Goal: Information Seeking & Learning: Learn about a topic

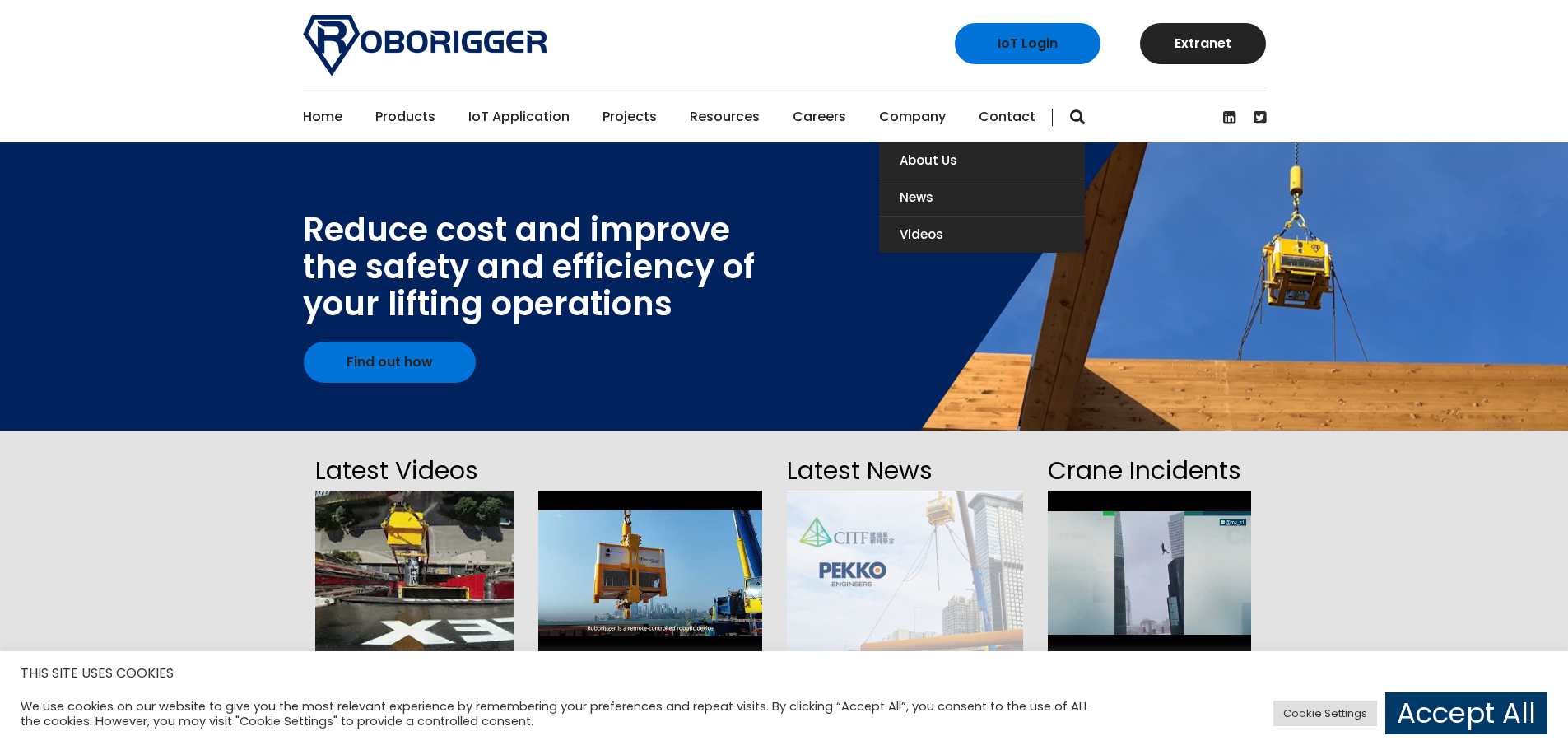
click at [886, 117] on link "Company" at bounding box center [912, 117] width 67 height 51
click at [930, 156] on link "About Us" at bounding box center [982, 160] width 206 height 36
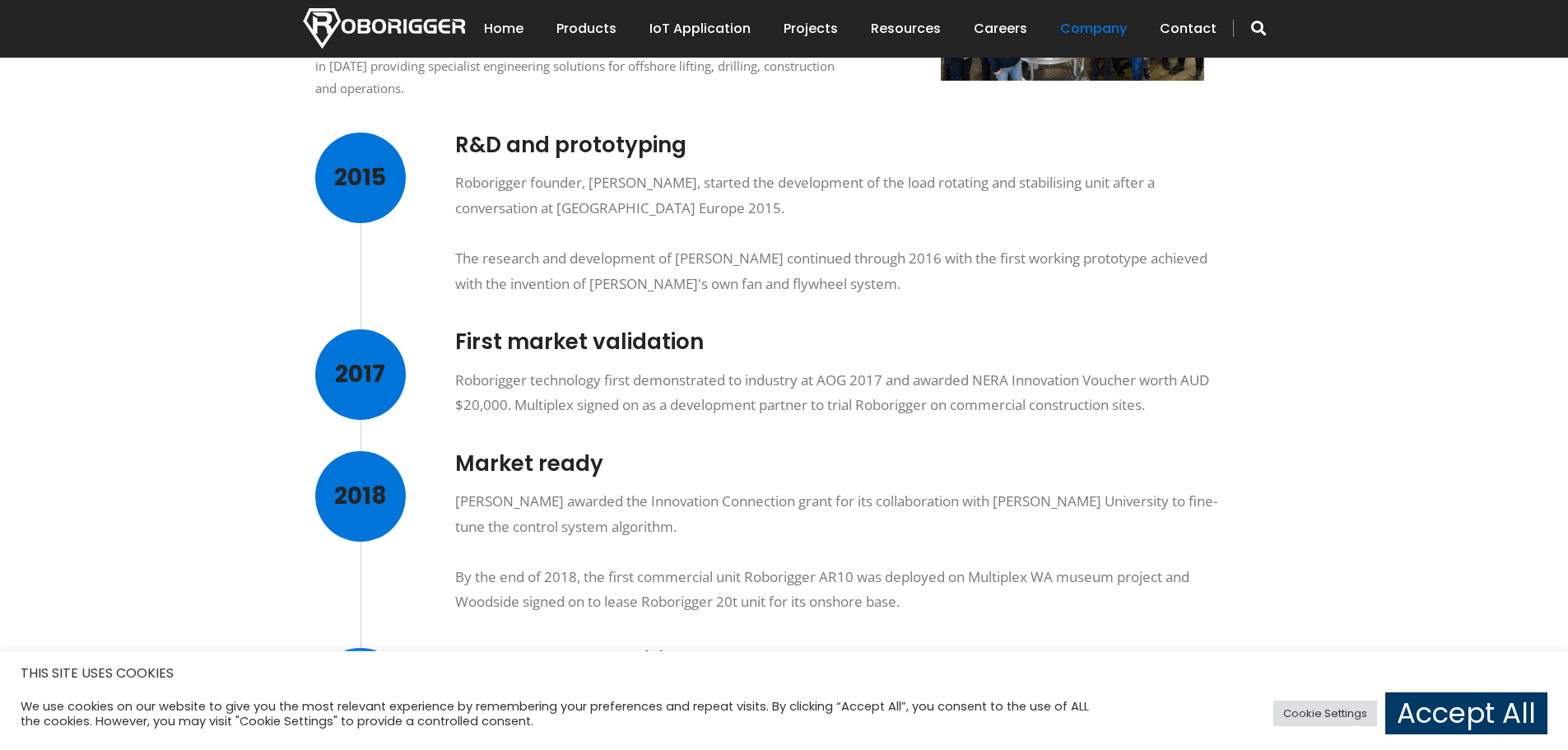
scroll to position [576, 0]
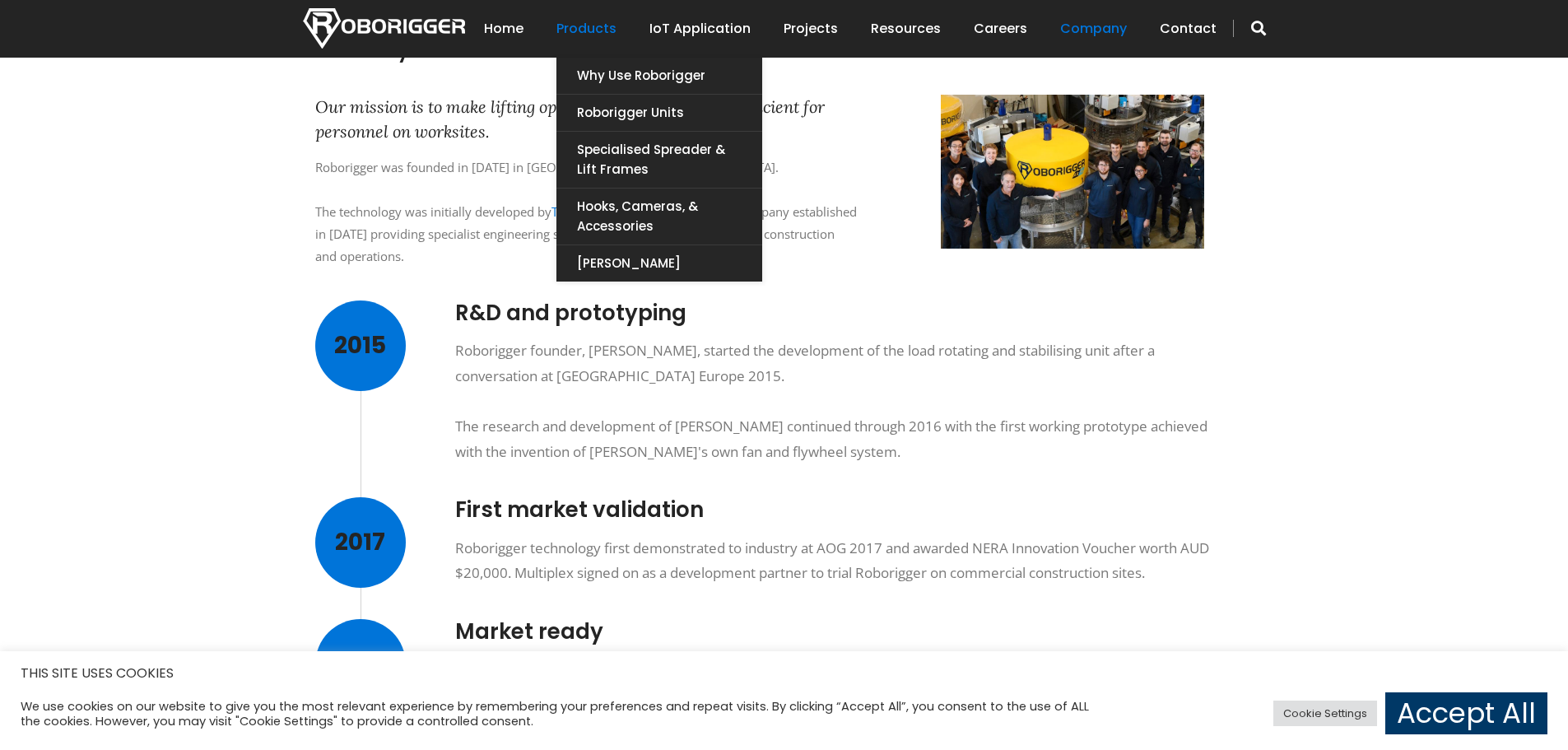
click at [592, 34] on link "Products" at bounding box center [586, 29] width 60 height 51
click at [626, 73] on link "Why use Roborigger" at bounding box center [660, 75] width 206 height 36
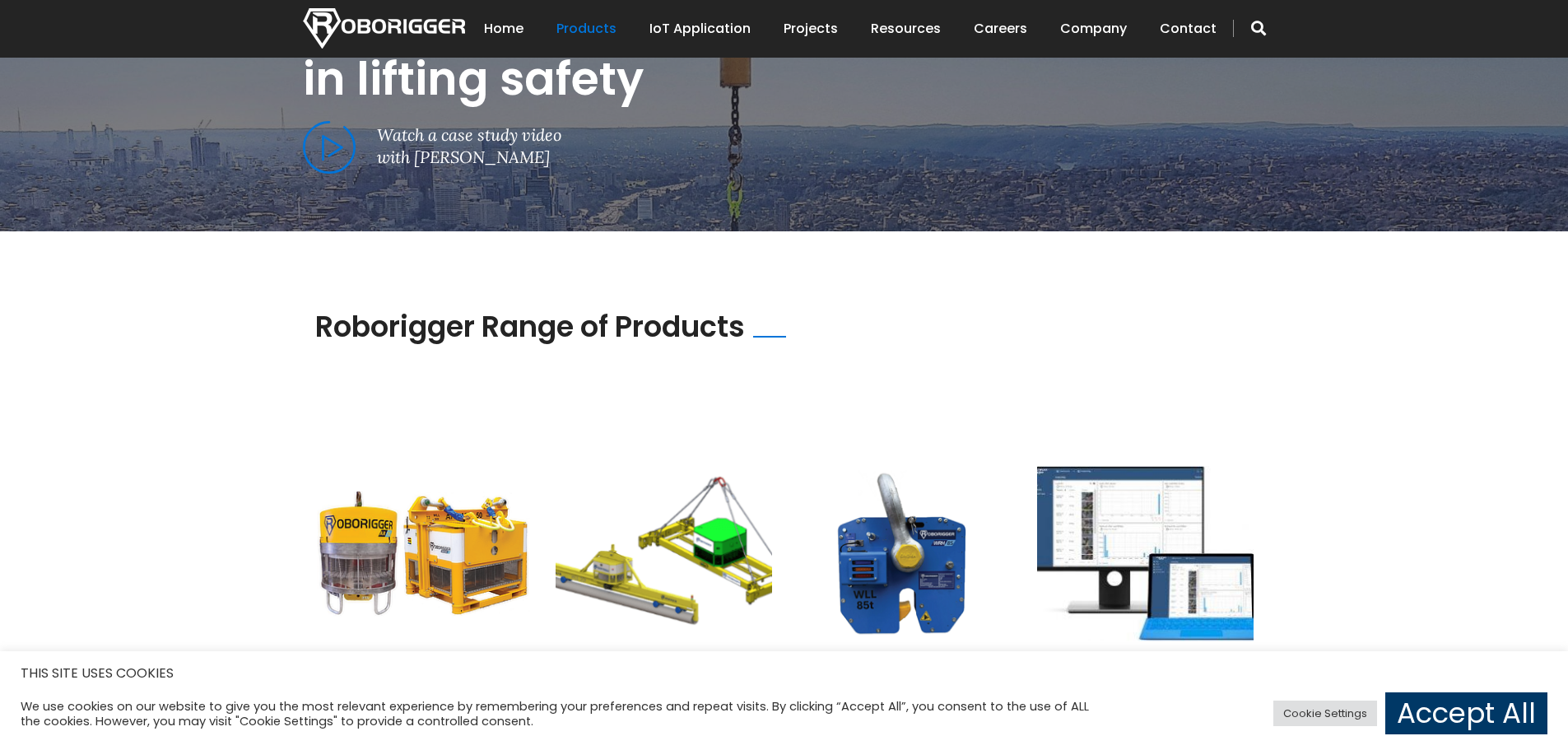
scroll to position [1234, 0]
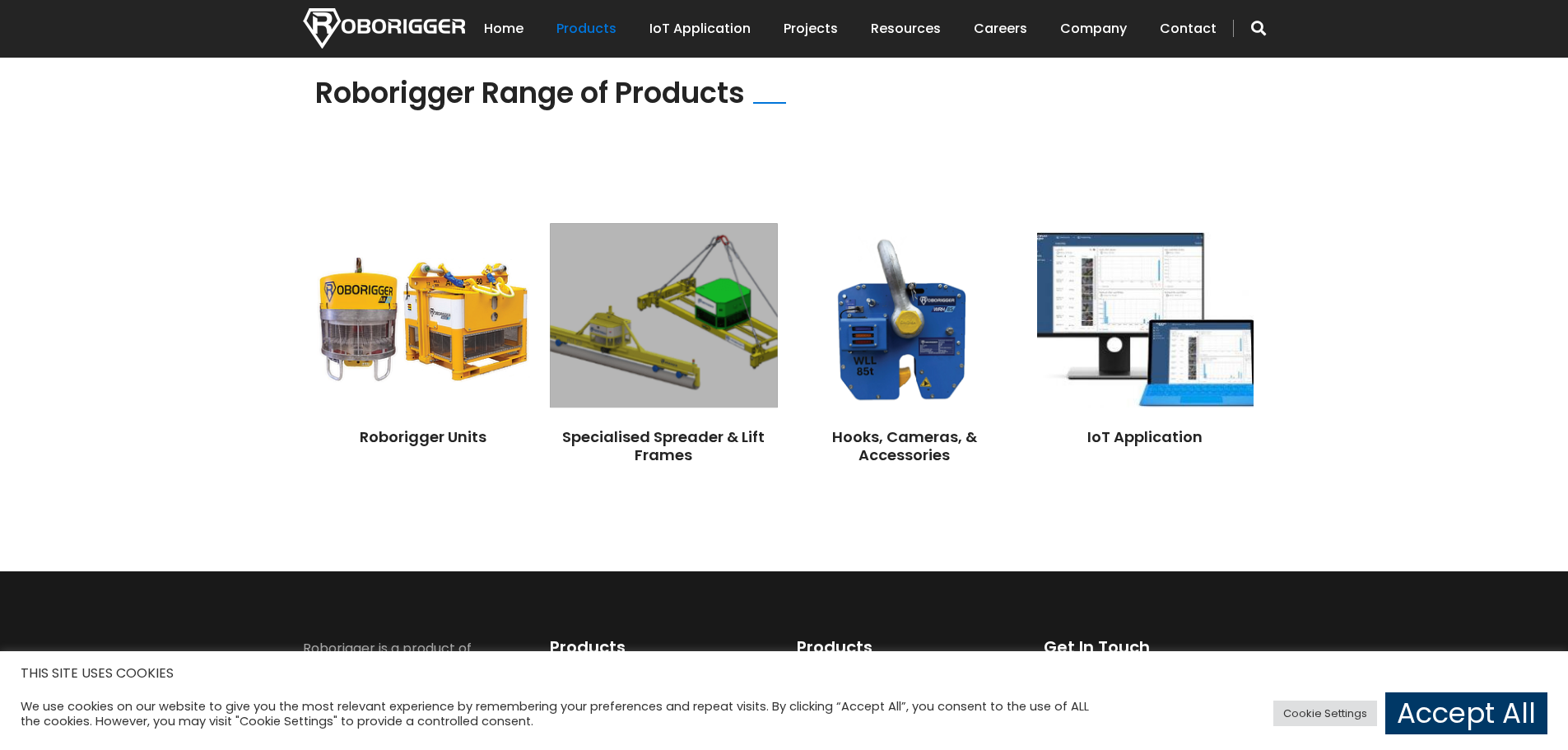
click at [659, 314] on img at bounding box center [663, 315] width 227 height 184
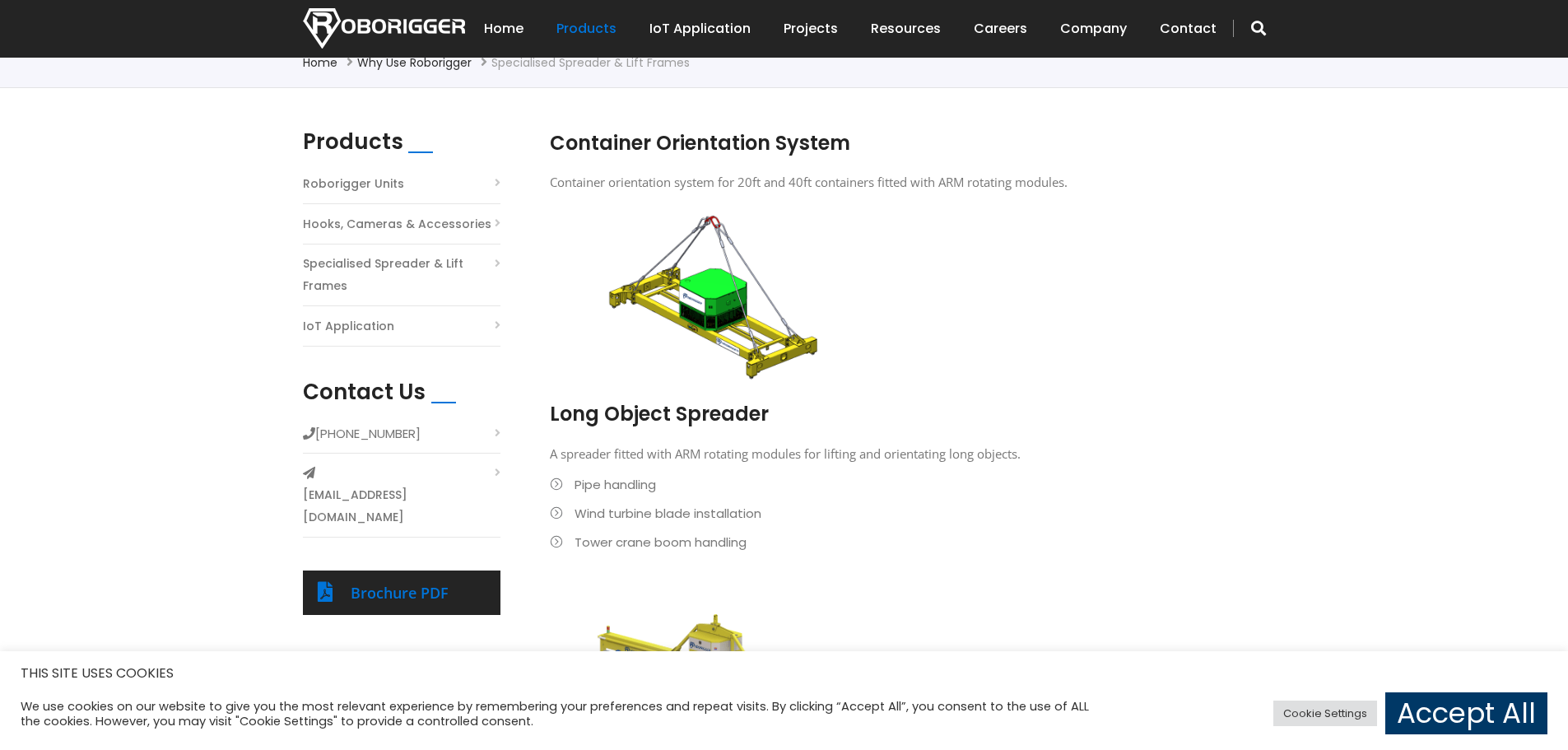
scroll to position [412, 0]
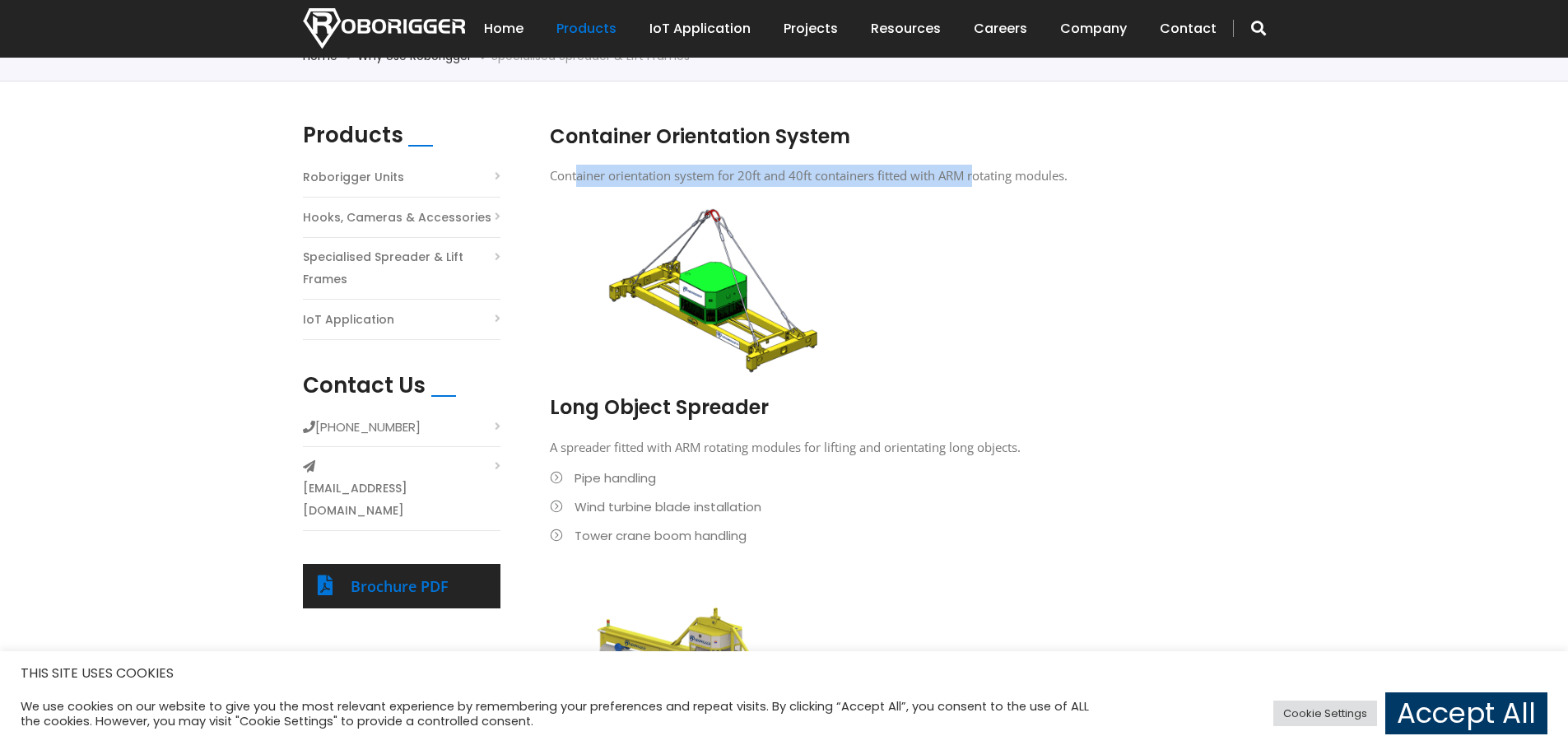
drag, startPoint x: 577, startPoint y: 175, endPoint x: 978, endPoint y: 172, distance: 401.0
click at [978, 172] on p "Container orientation system for 20ft and 40ft containers fitted with ARM rotat…" at bounding box center [895, 175] width 691 height 22
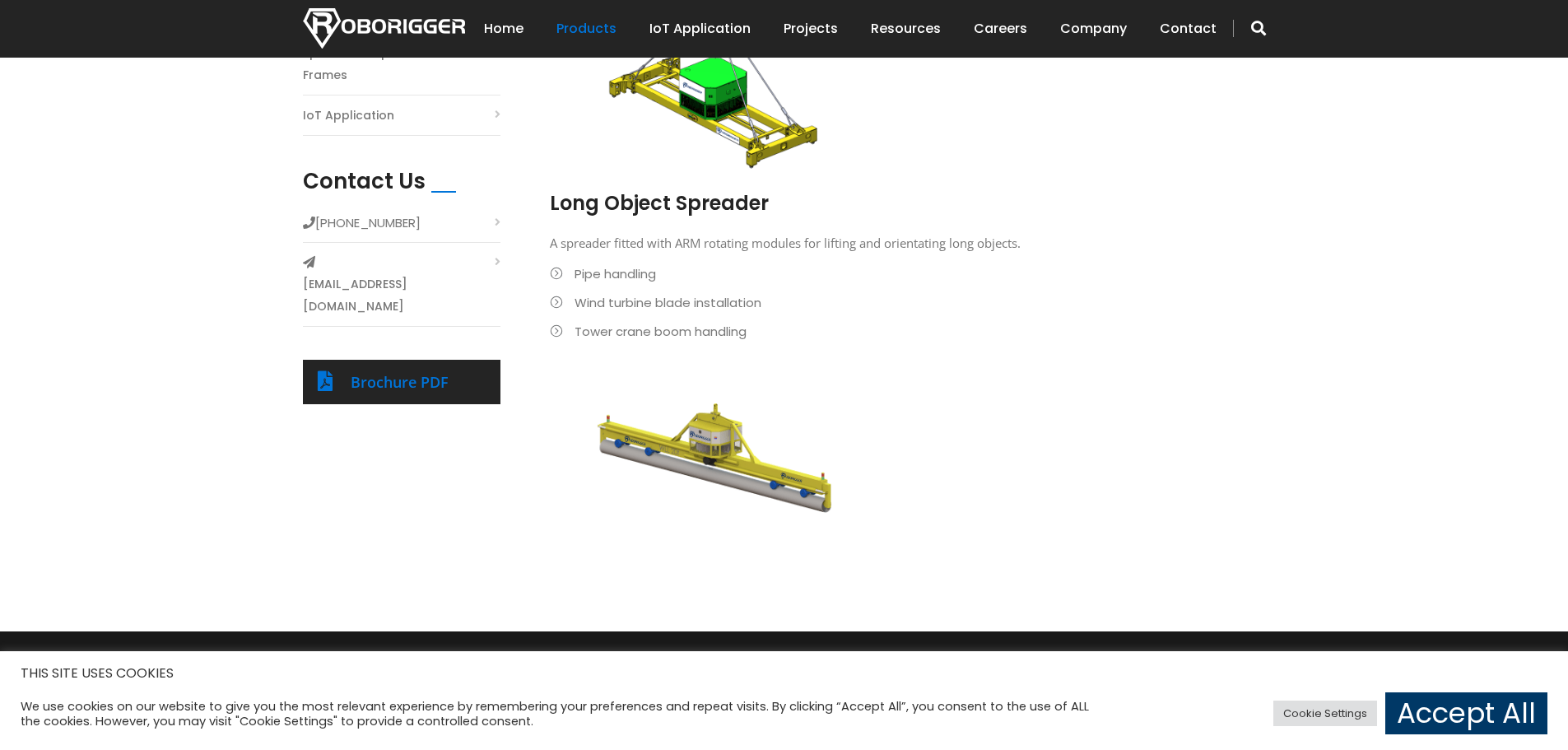
scroll to position [659, 0]
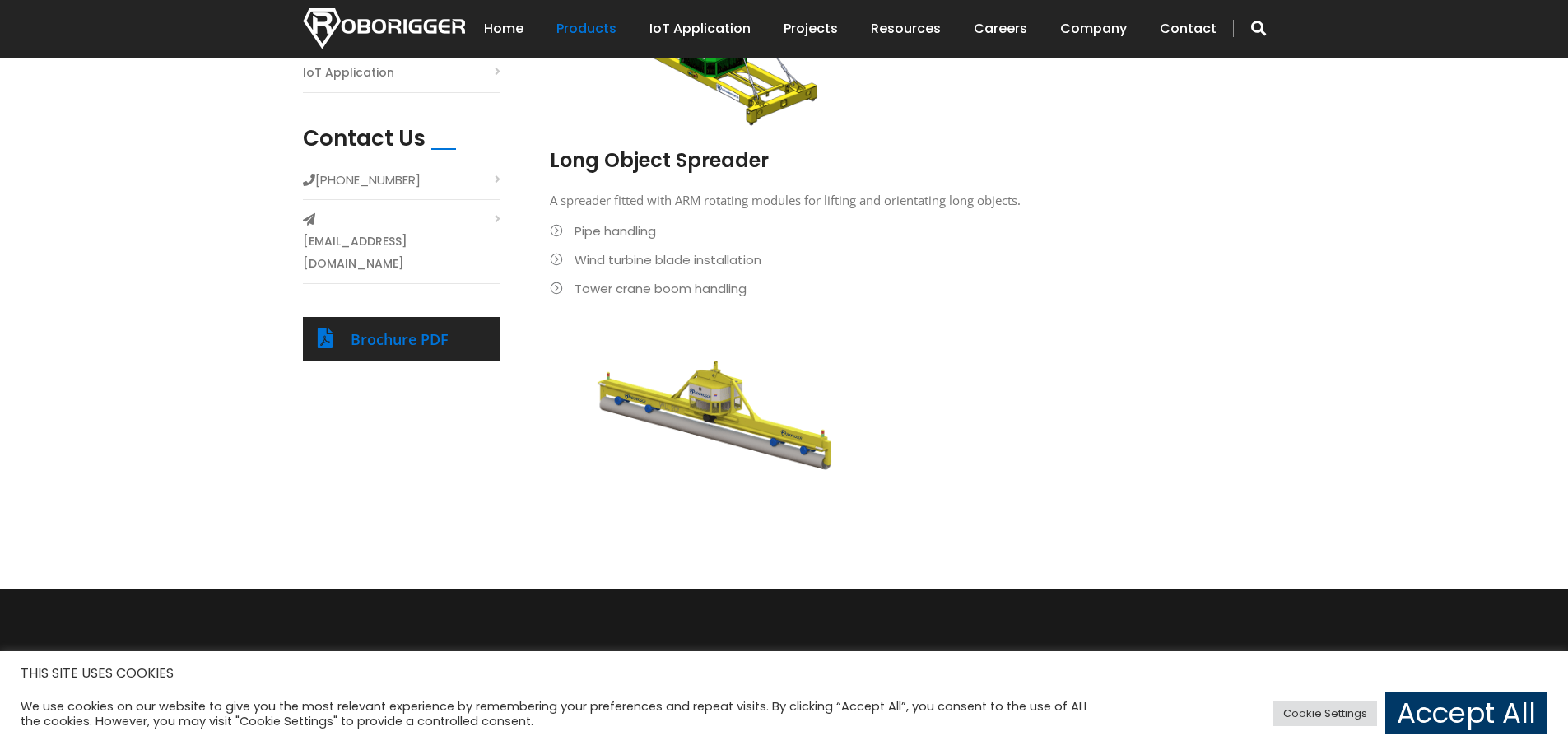
click at [555, 226] on li "Pipe handling" at bounding box center [895, 231] width 691 height 22
click at [552, 289] on li "Tower crane boom handling" at bounding box center [895, 288] width 691 height 22
drag, startPoint x: 585, startPoint y: 276, endPoint x: 599, endPoint y: 273, distance: 14.3
click at [599, 273] on ul "Pipe handling Wind turbine blade installation Tower crane boom handling" at bounding box center [895, 260] width 691 height 80
click at [727, 275] on ul "Pipe handling Wind turbine blade installation Tower crane boom handling" at bounding box center [895, 260] width 691 height 80
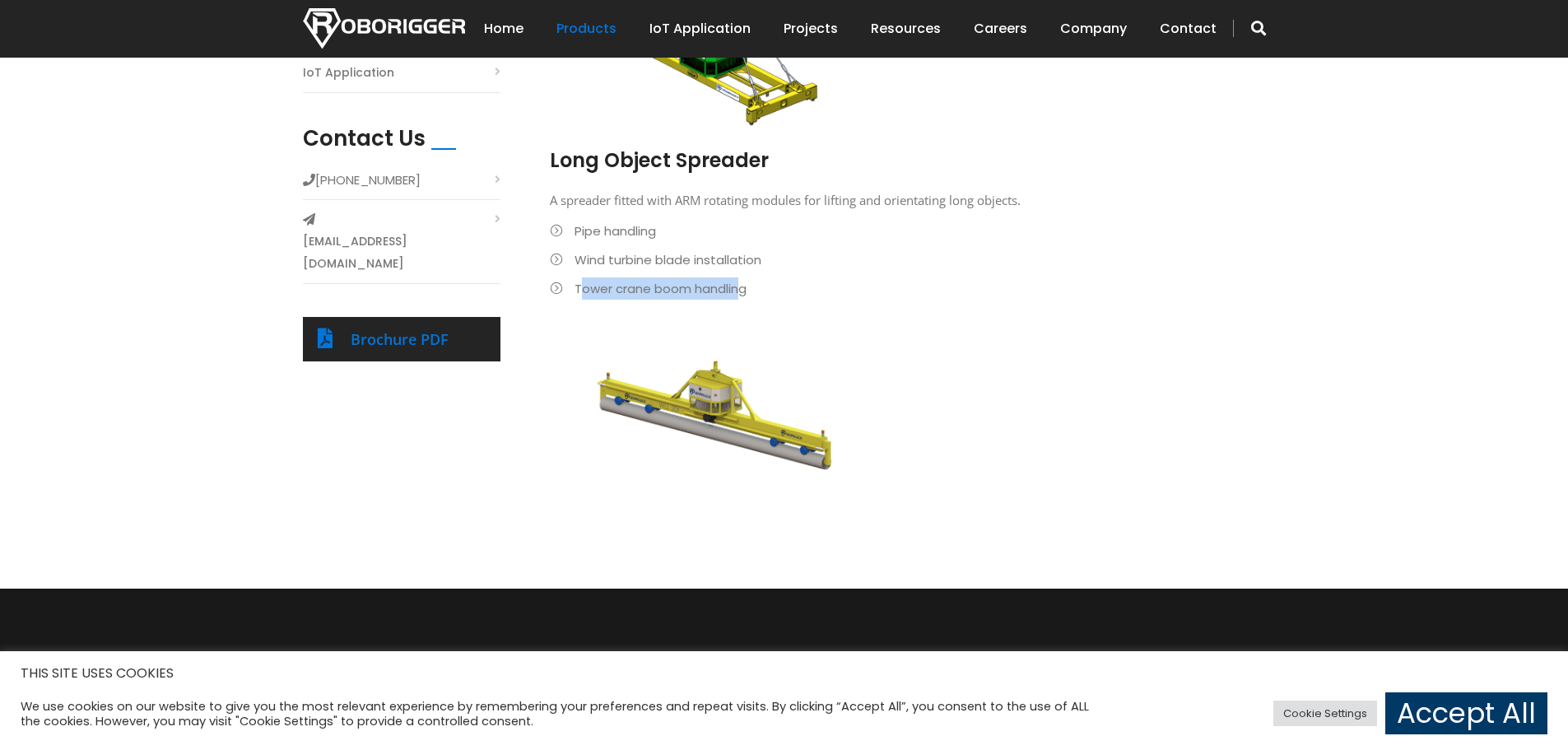
drag, startPoint x: 740, startPoint y: 291, endPoint x: 580, endPoint y: 292, distance: 160.0
click at [580, 292] on li "Tower crane boom handling" at bounding box center [895, 288] width 691 height 22
click at [723, 392] on img at bounding box center [715, 415] width 305 height 182
click at [381, 329] on link "Brochure PDF" at bounding box center [399, 338] width 98 height 20
